Goal: Task Accomplishment & Management: Use online tool/utility

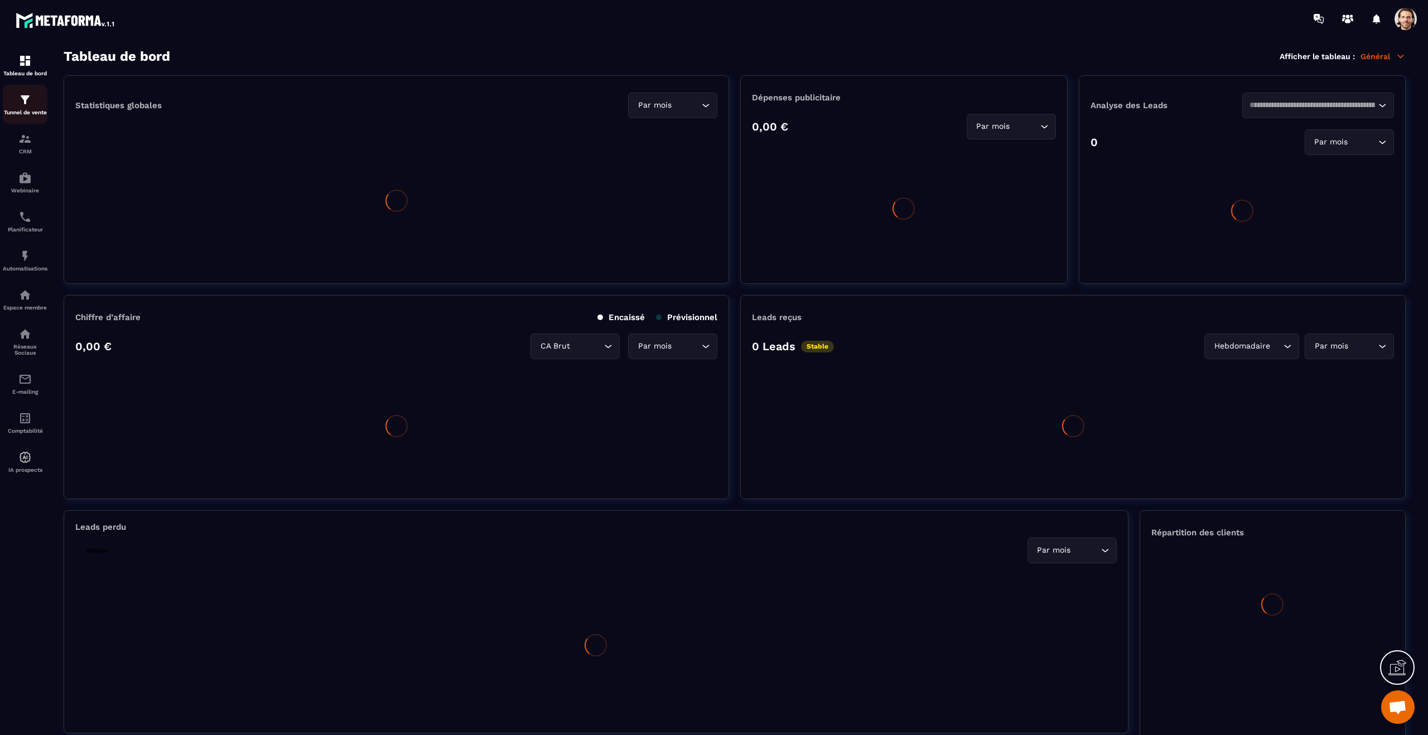
click at [27, 99] on img at bounding box center [24, 99] width 13 height 13
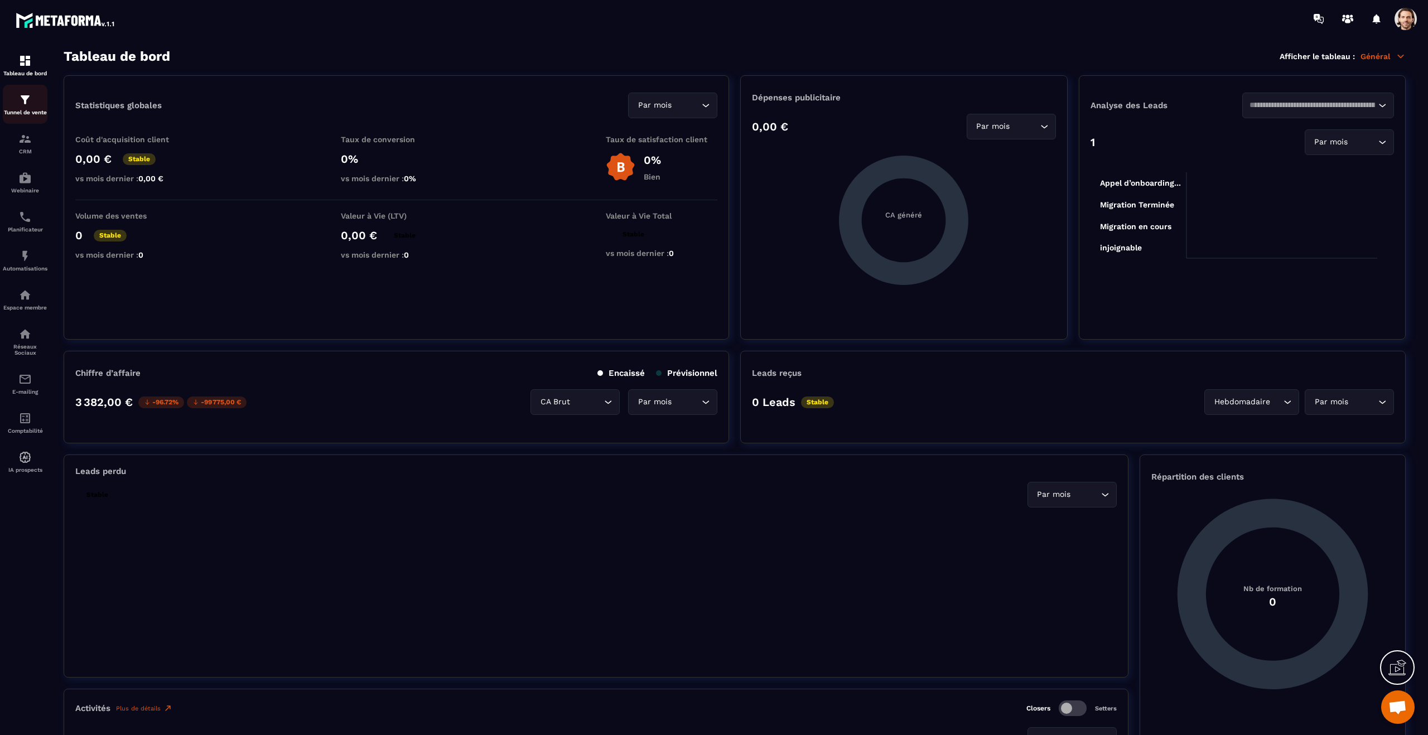
click at [27, 99] on img at bounding box center [24, 99] width 13 height 13
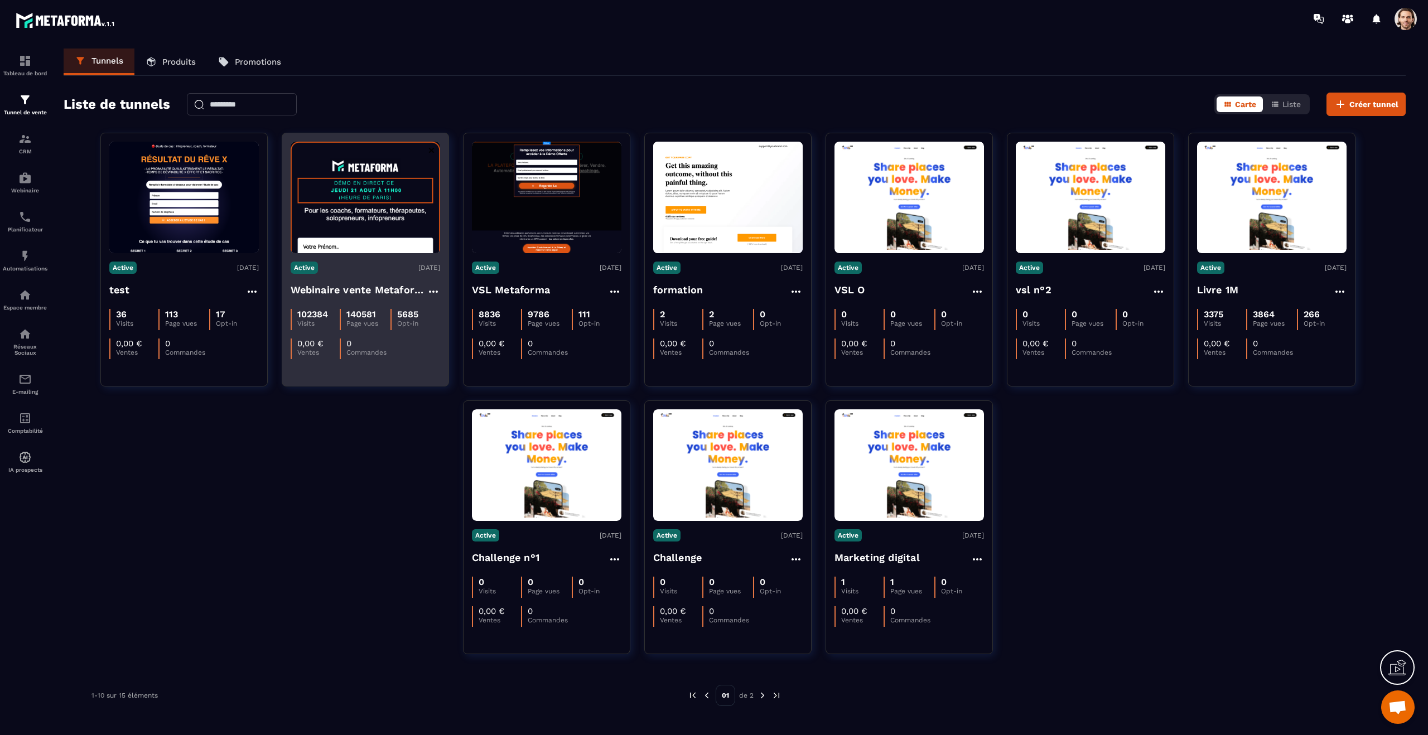
click at [364, 288] on h4 "Webinaire vente Metaforma" at bounding box center [359, 290] width 136 height 16
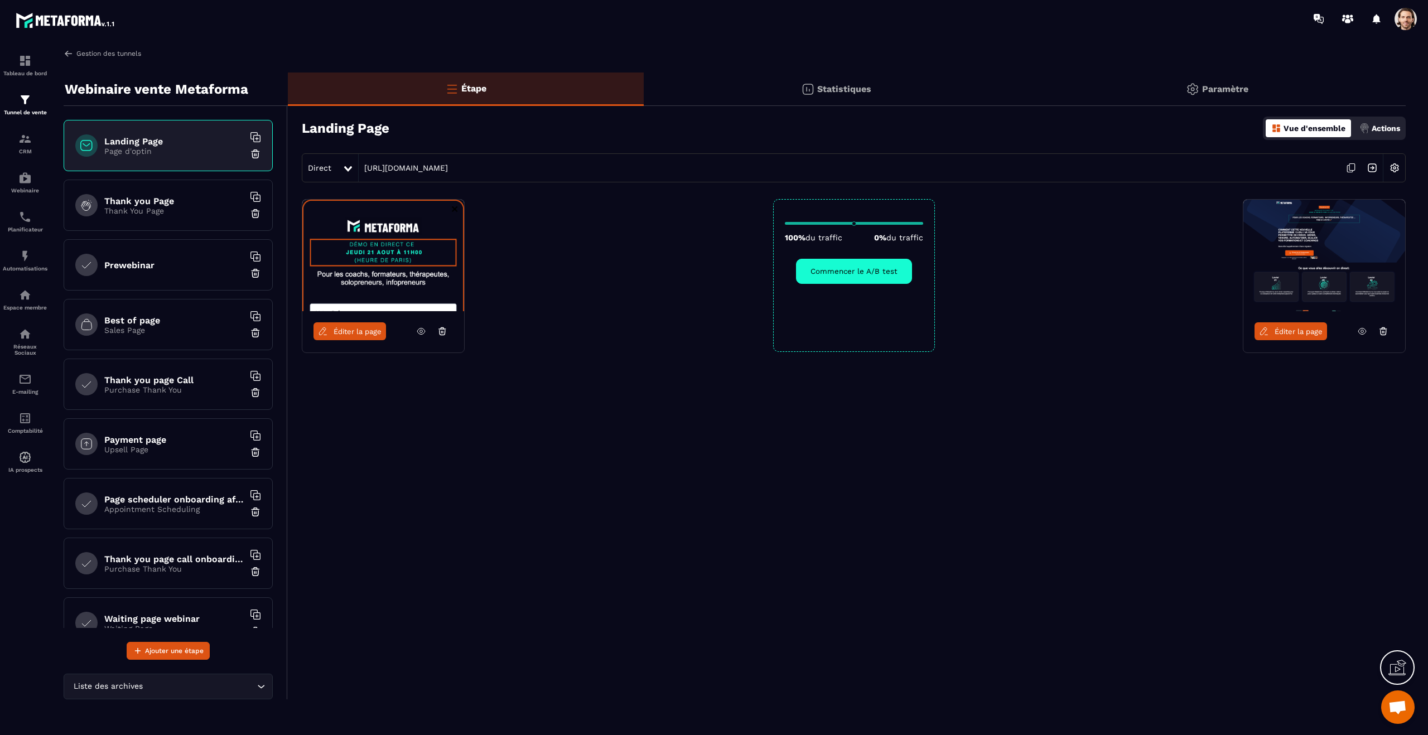
click at [83, 55] on link "Gestion des tunnels" at bounding box center [103, 54] width 78 height 10
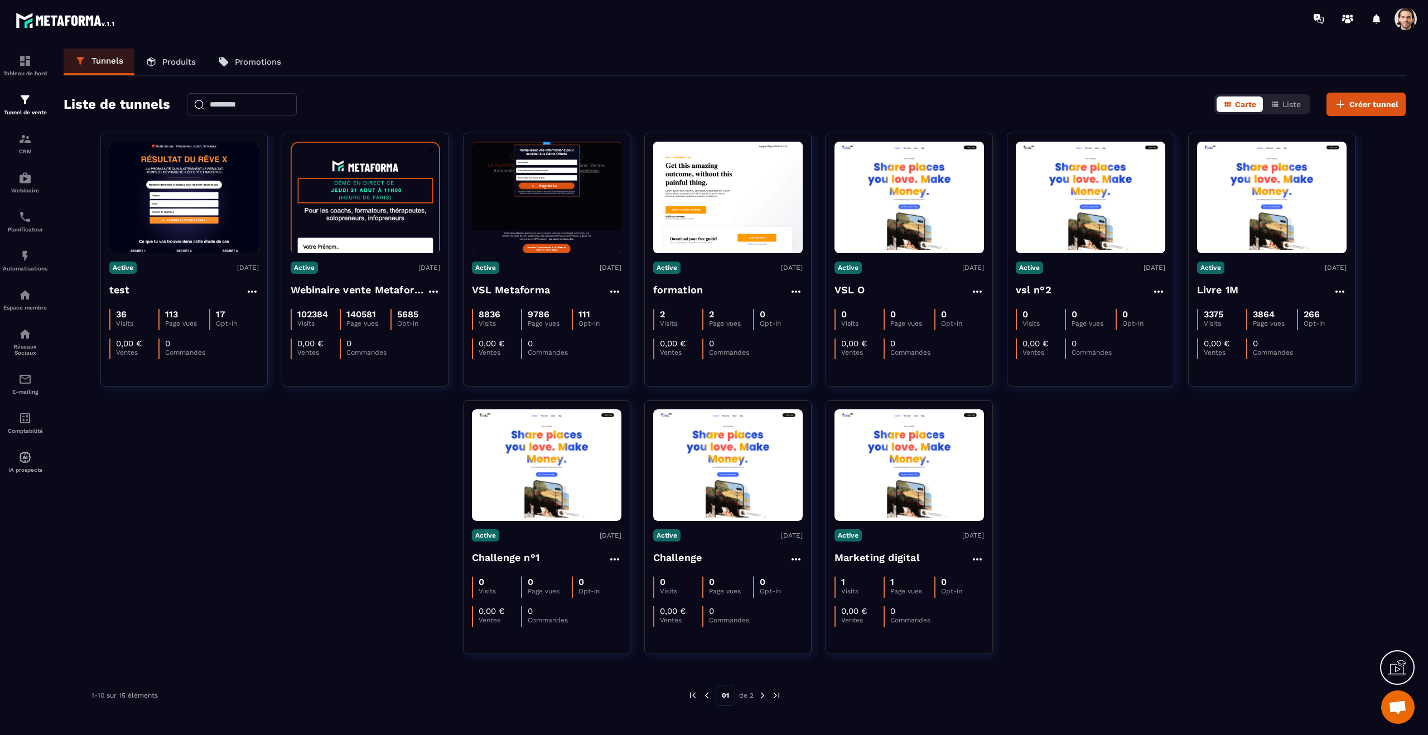
click at [188, 69] on link "Produits" at bounding box center [170, 62] width 73 height 27
click at [170, 54] on link "Produits" at bounding box center [170, 62] width 73 height 27
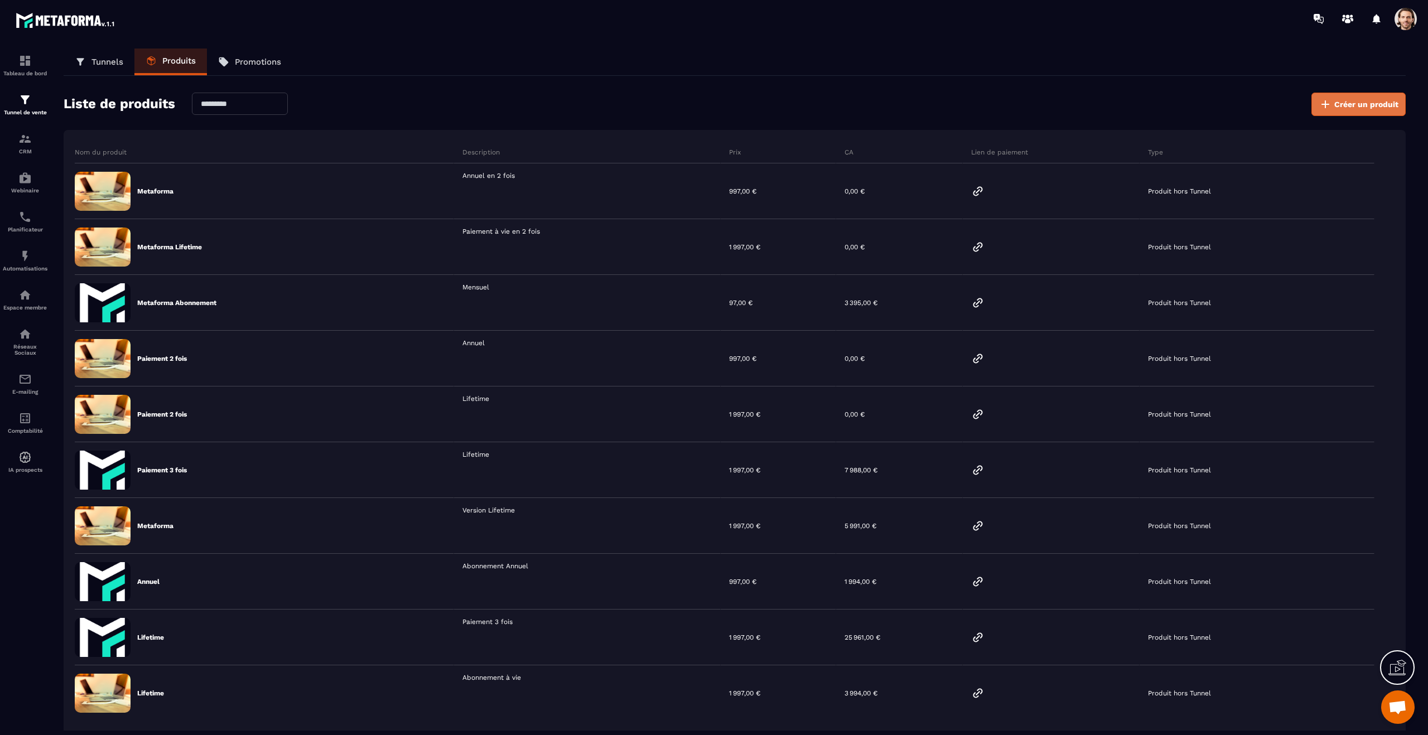
click at [1326, 109] on icon at bounding box center [1324, 104] width 13 height 13
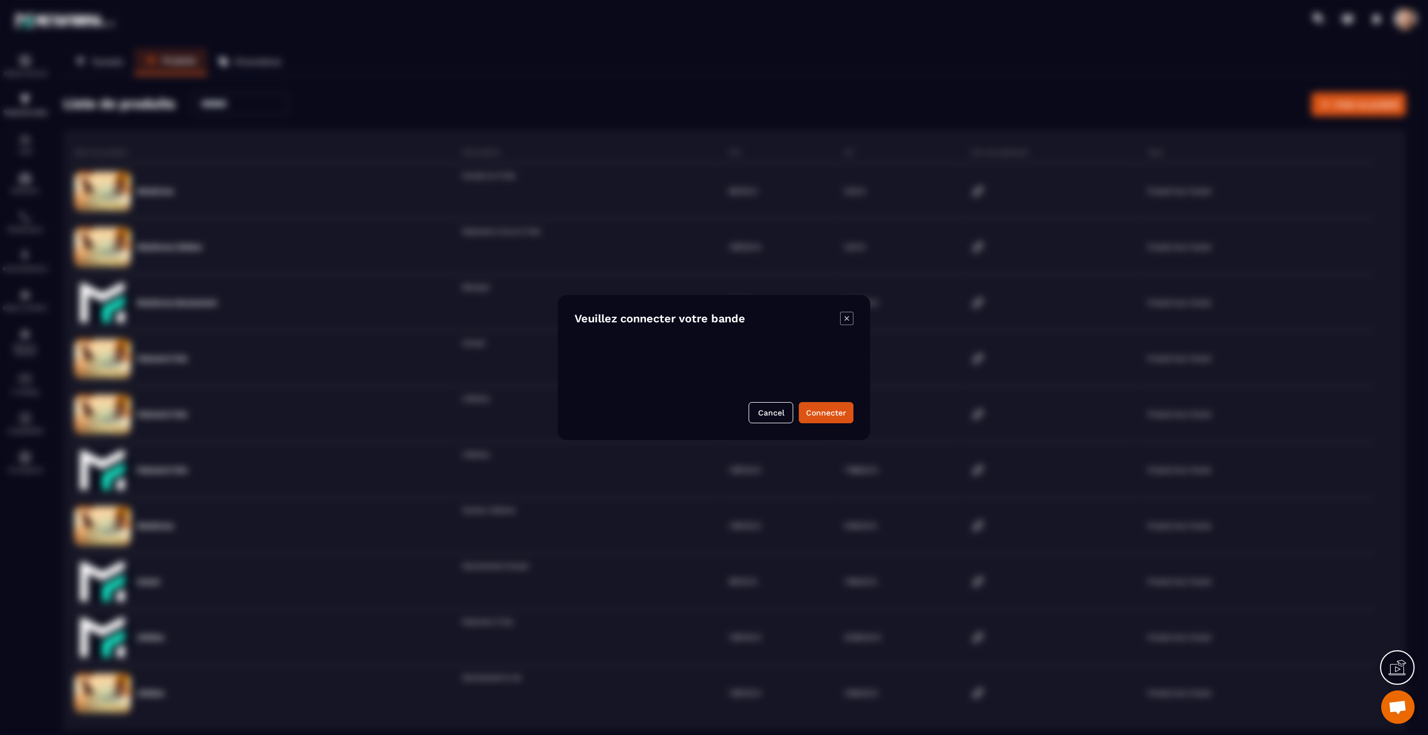
click at [846, 323] on icon "Modal window" at bounding box center [846, 318] width 13 height 13
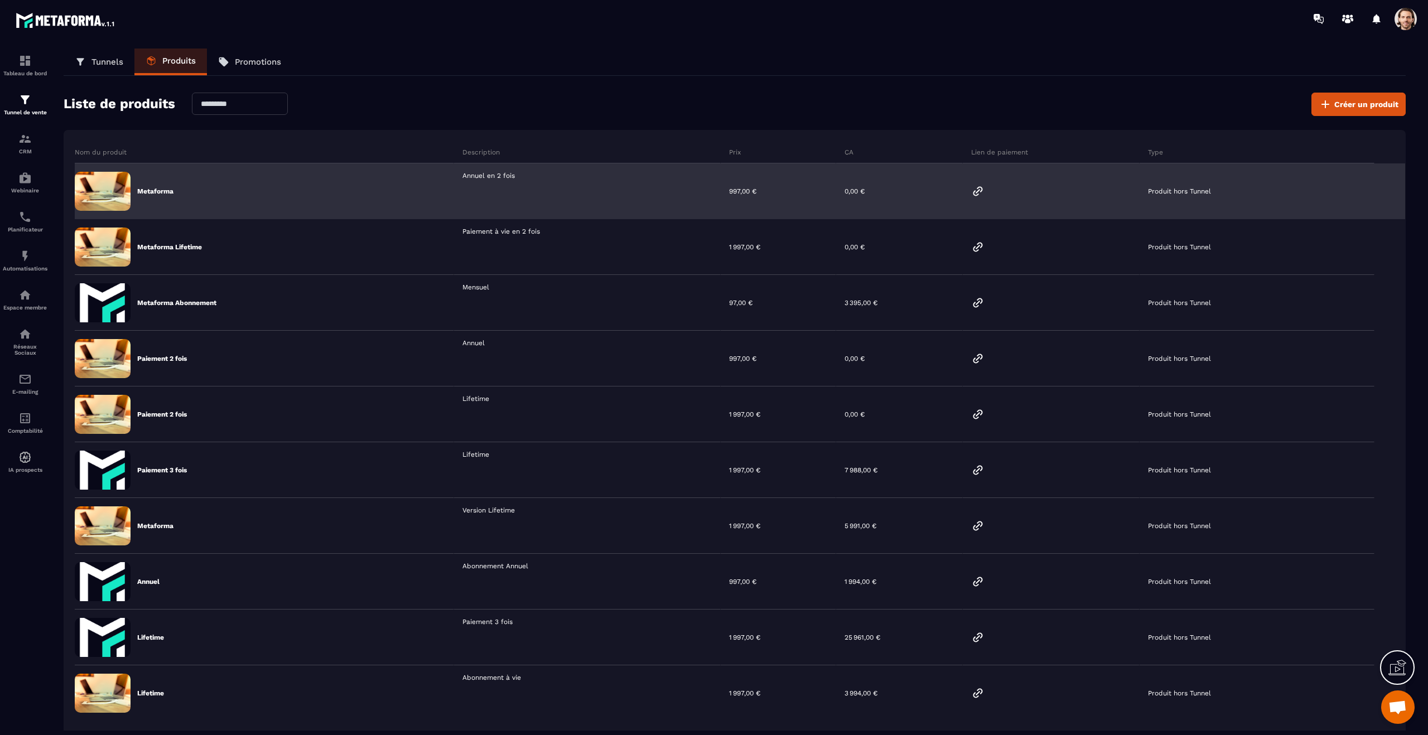
click at [1355, 194] on div "Produit hors Tunnel" at bounding box center [1256, 191] width 235 height 56
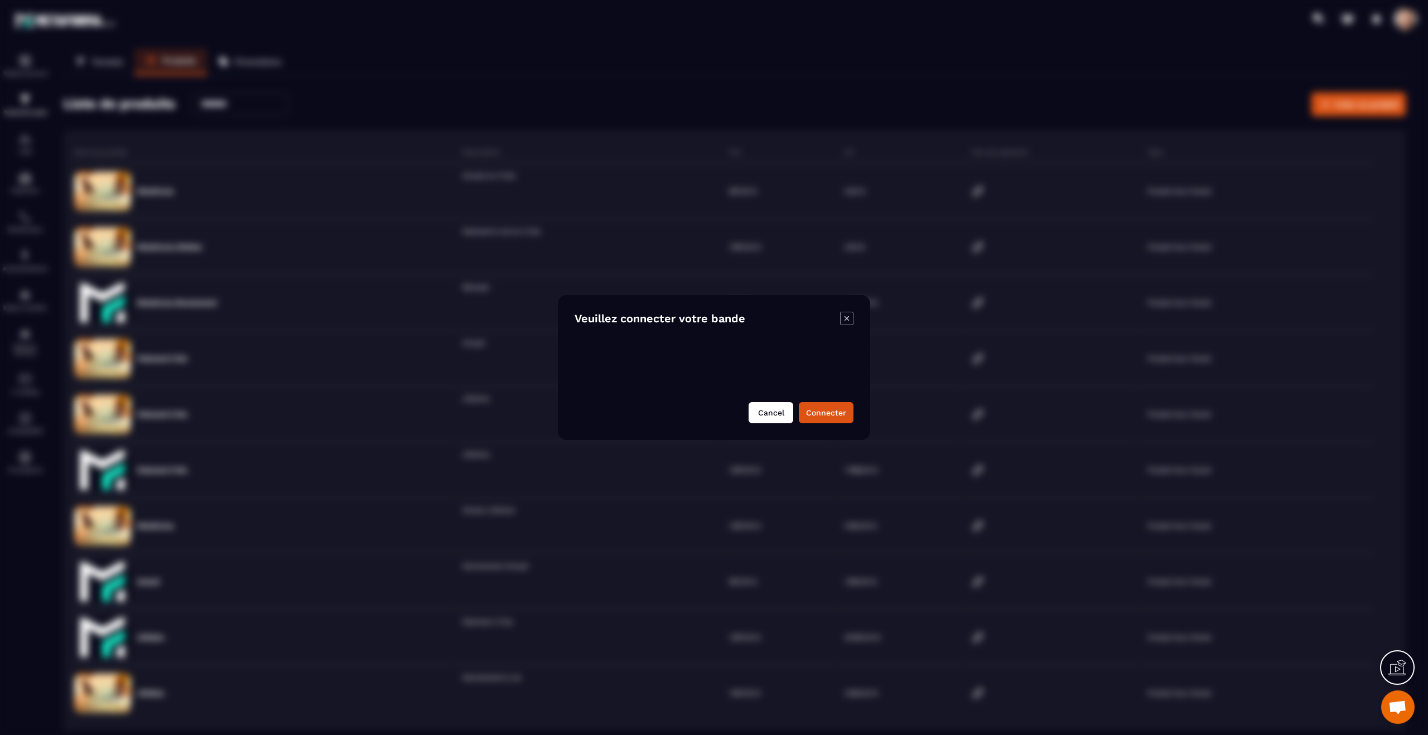
click at [766, 408] on button "Cancel" at bounding box center [770, 412] width 45 height 21
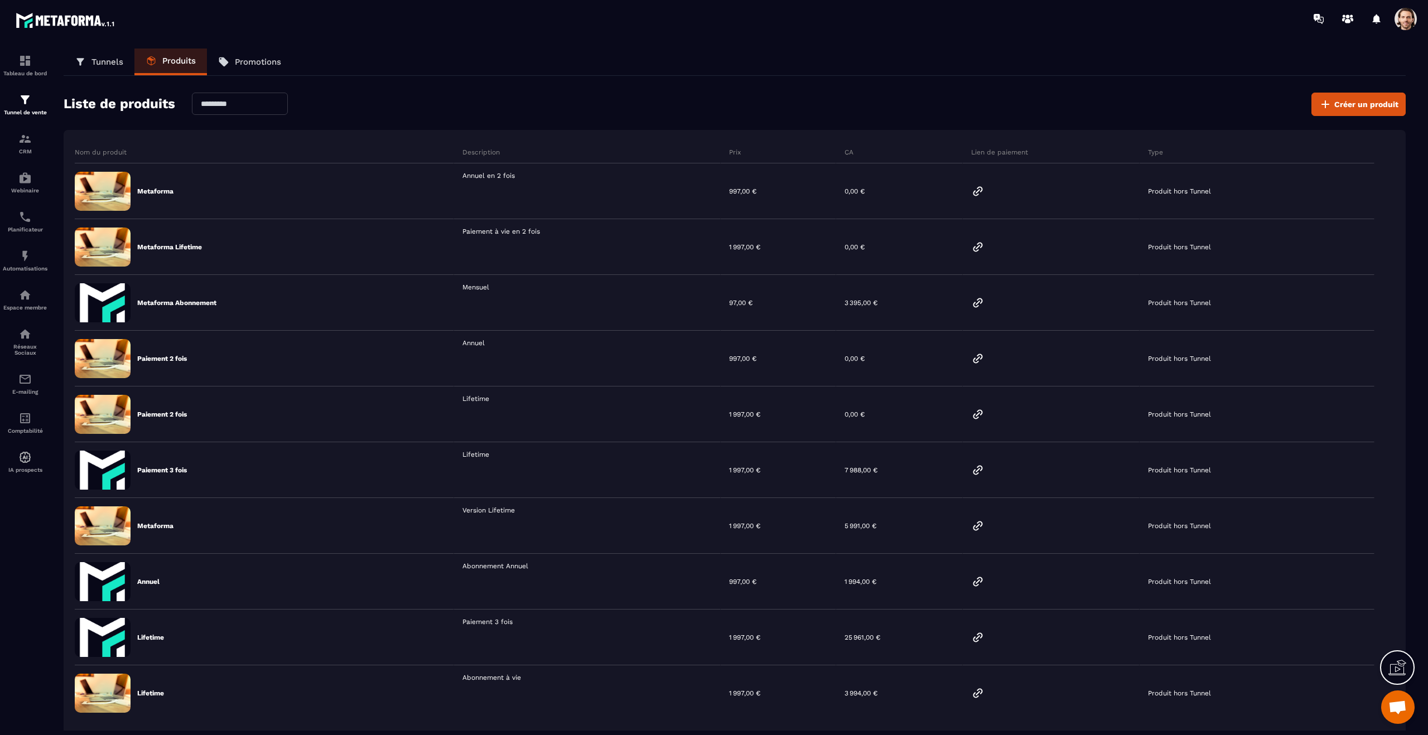
click at [1408, 20] on span at bounding box center [1405, 19] width 22 height 22
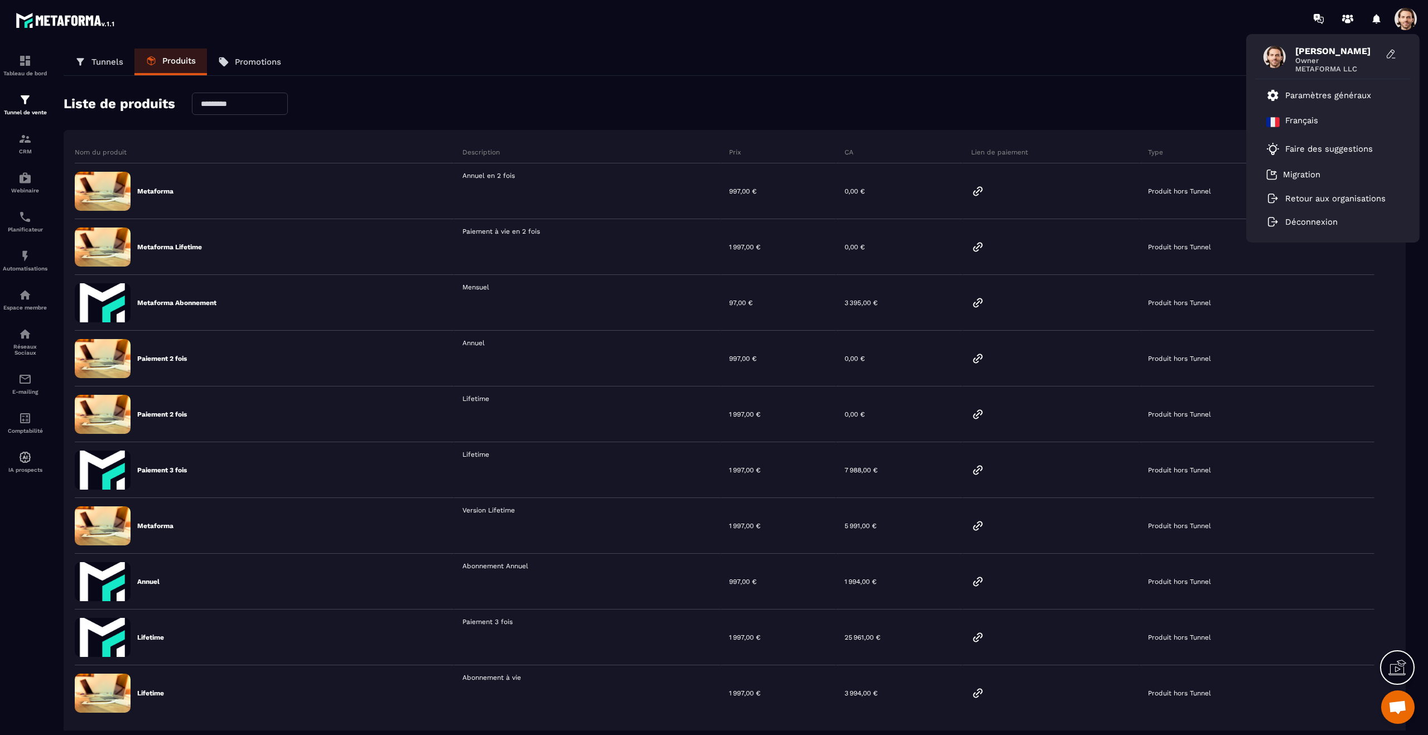
click at [1042, 84] on div "Tunnels Produits Promotions Liste de produits Créer un produit Nom du produit D…" at bounding box center [734, 390] width 1364 height 682
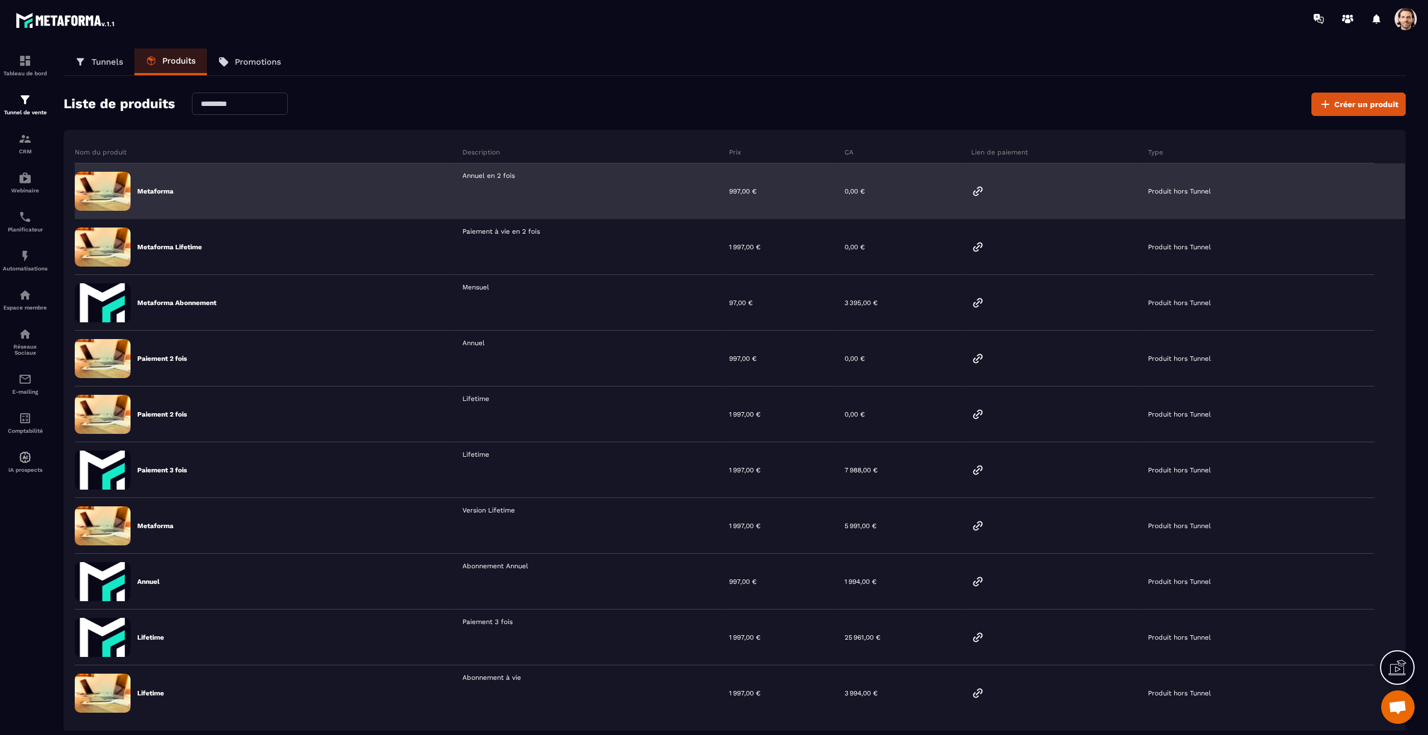
click at [981, 193] on icon at bounding box center [977, 191] width 13 height 13
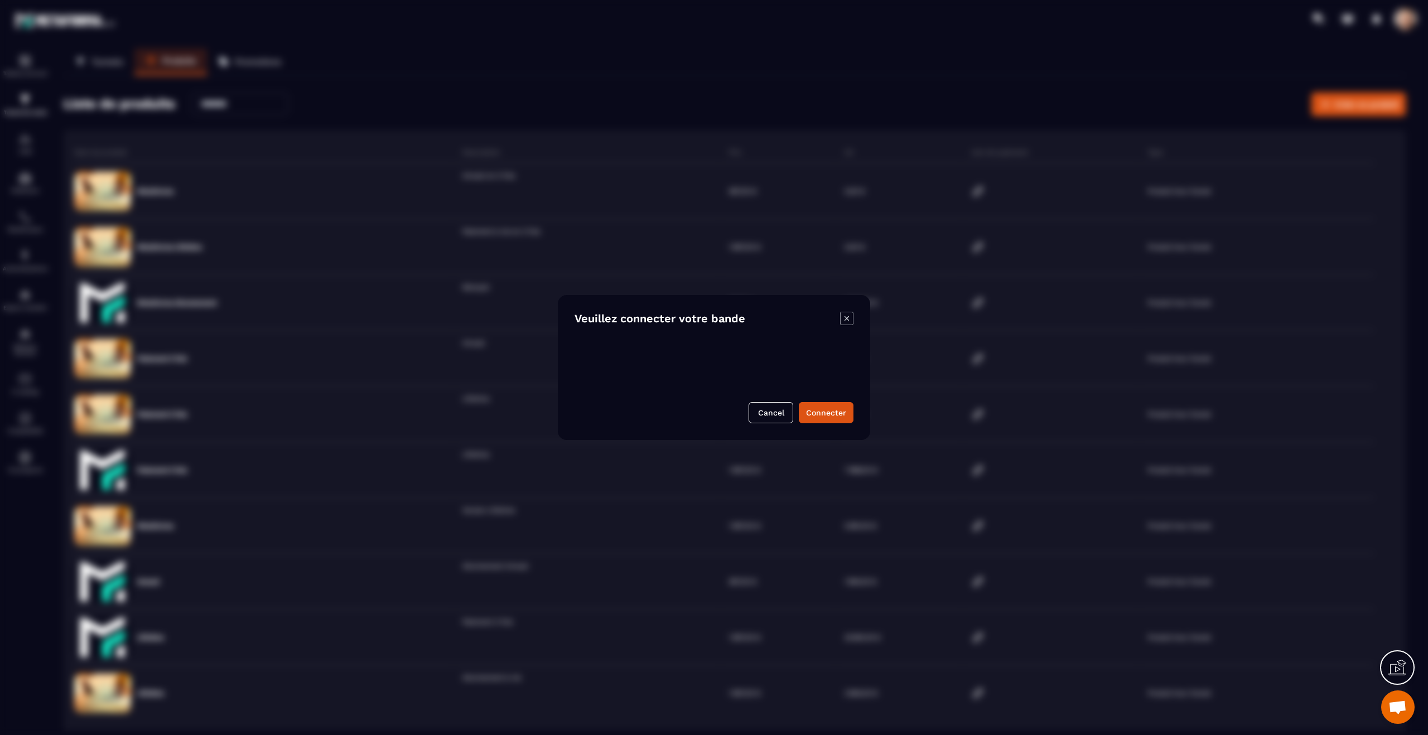
click at [717, 318] on h4 "Veuillez connecter votre bande" at bounding box center [659, 318] width 171 height 13
click at [668, 312] on h4 "Veuillez connecter votre bande" at bounding box center [659, 318] width 171 height 13
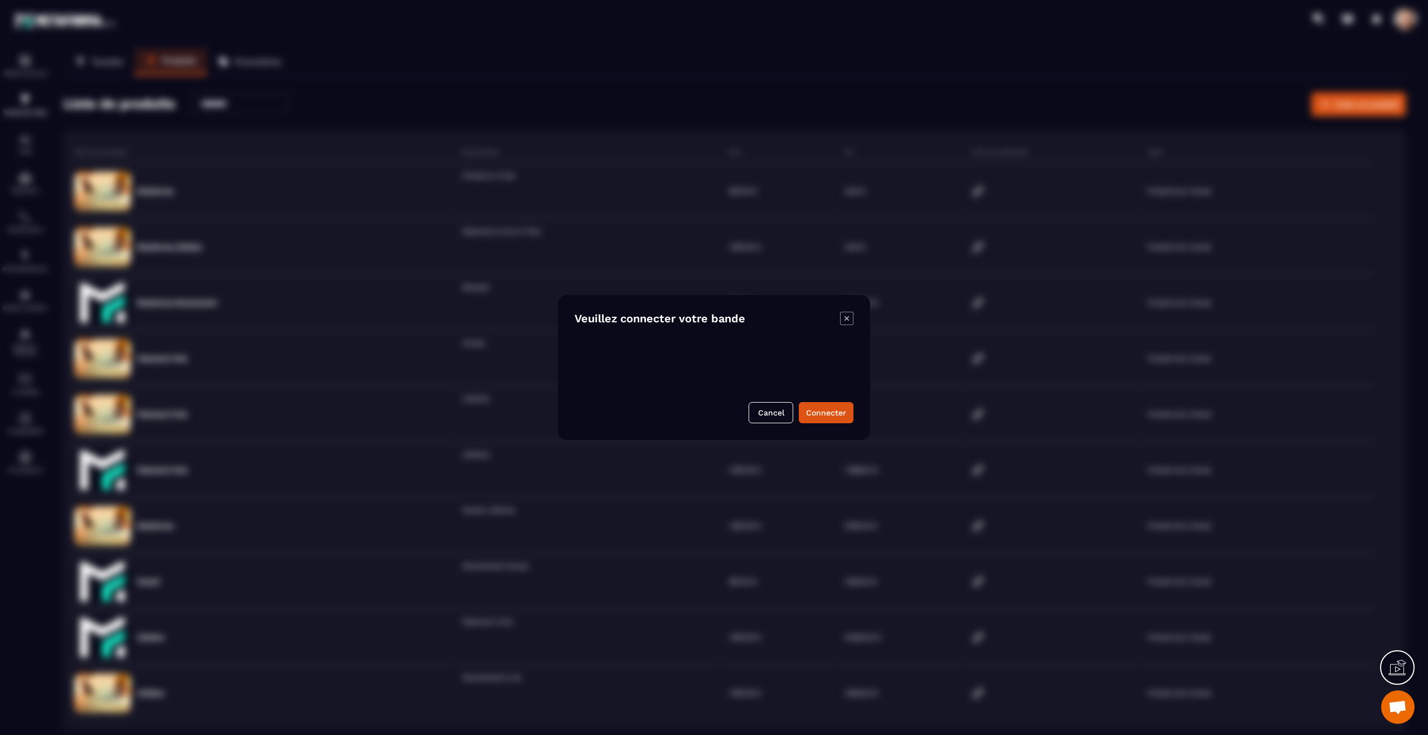
click at [1006, 400] on div "Modal window" at bounding box center [714, 367] width 1428 height 735
click at [1007, 364] on div "Modal window" at bounding box center [714, 367] width 1428 height 735
click at [846, 320] on icon "Modal window" at bounding box center [846, 318] width 4 height 4
